Goal: Task Accomplishment & Management: Use online tool/utility

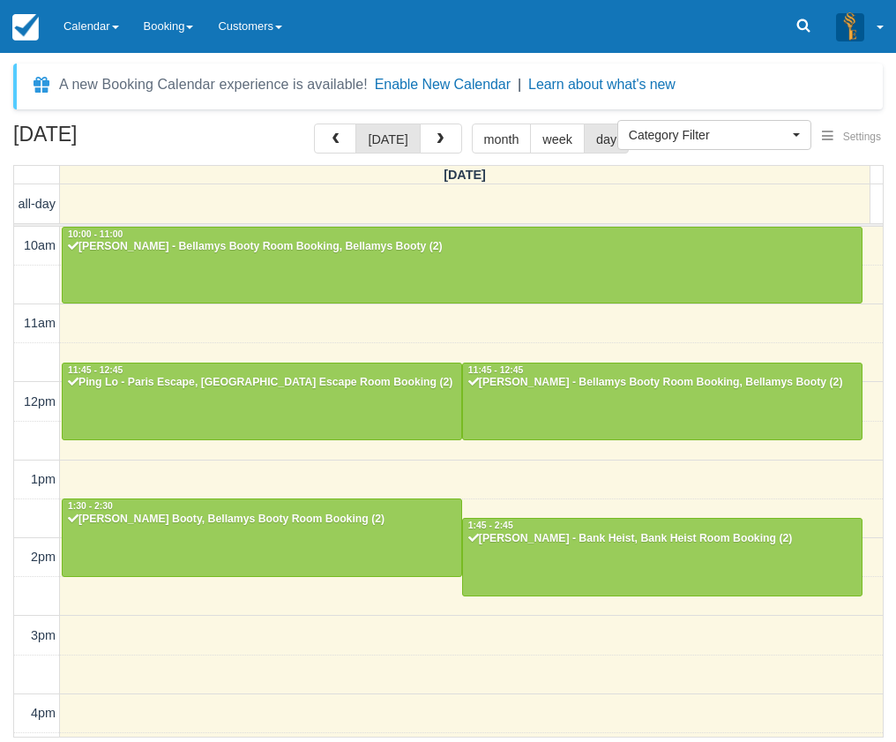
select select
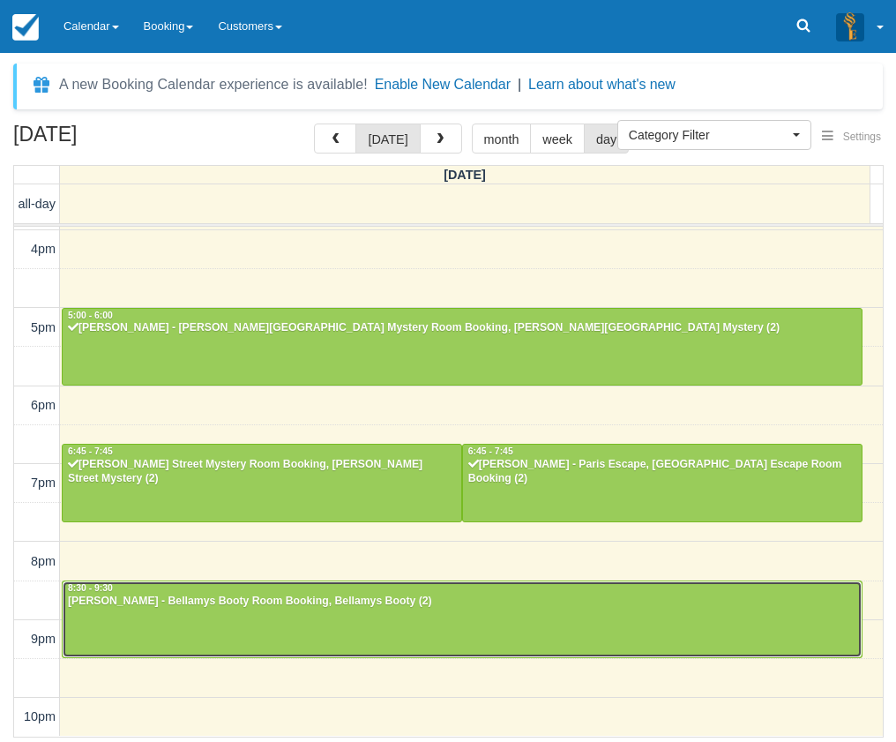
click at [236, 628] on div at bounding box center [462, 619] width 799 height 76
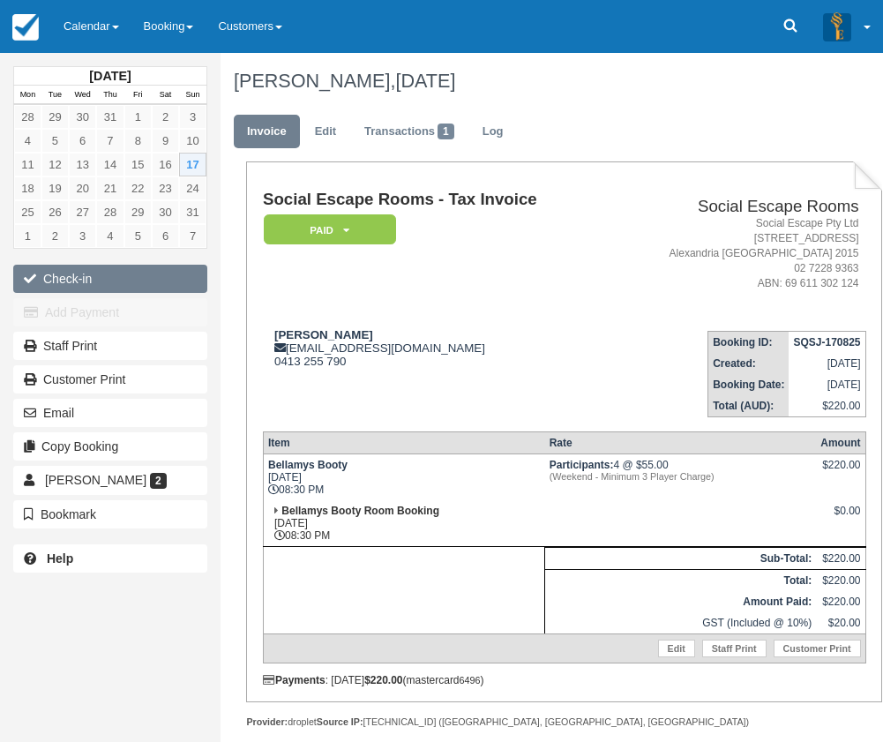
click at [91, 288] on button "Check-in" at bounding box center [110, 279] width 194 height 28
